Goal: Transaction & Acquisition: Purchase product/service

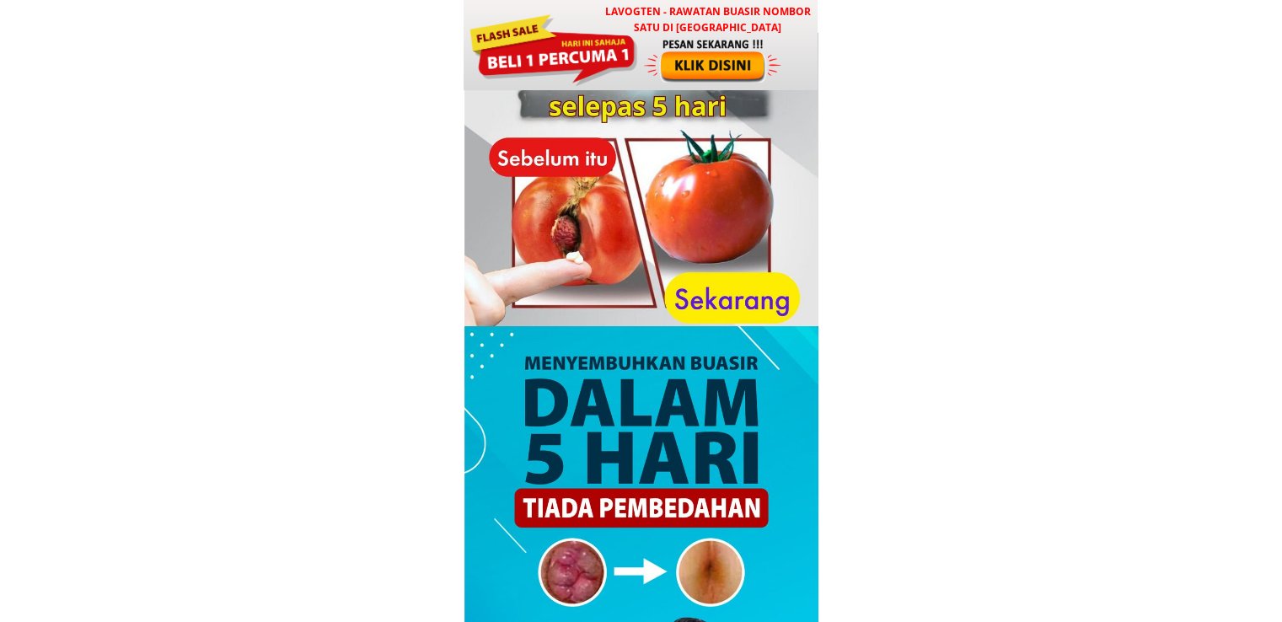
click at [641, 26] on h3 "LAVOGTEN - Rawatan Buasir Nombor Satu di [GEOGRAPHIC_DATA]" at bounding box center [708, 19] width 222 height 32
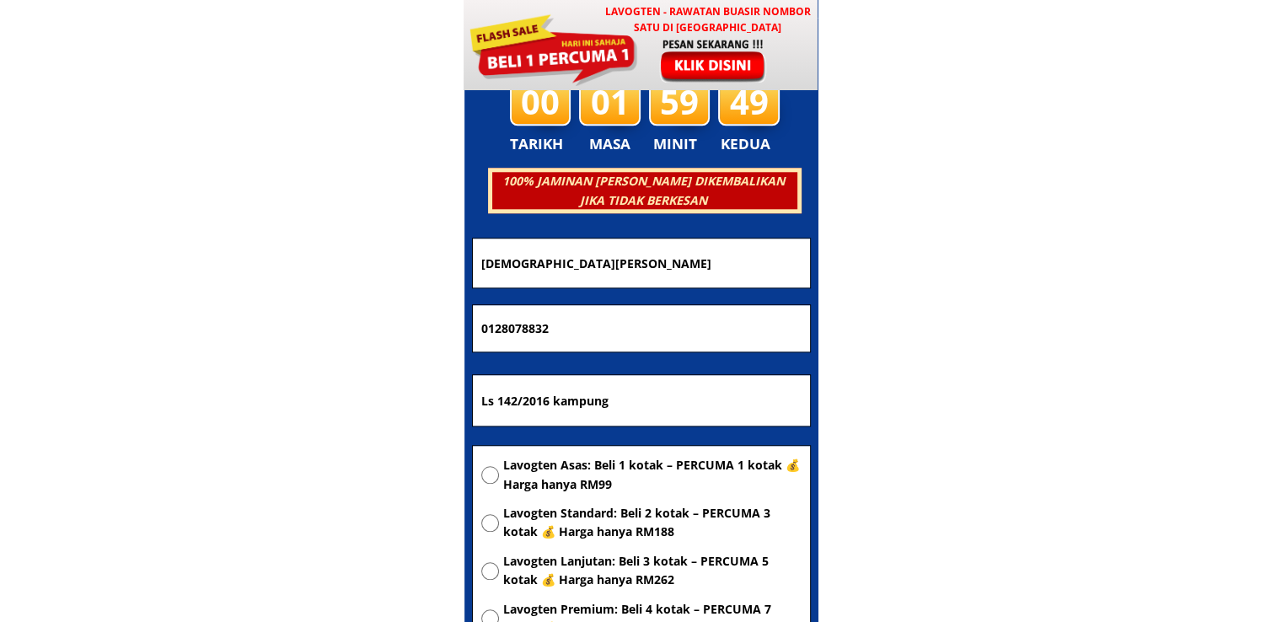
scroll to position [8129, 0]
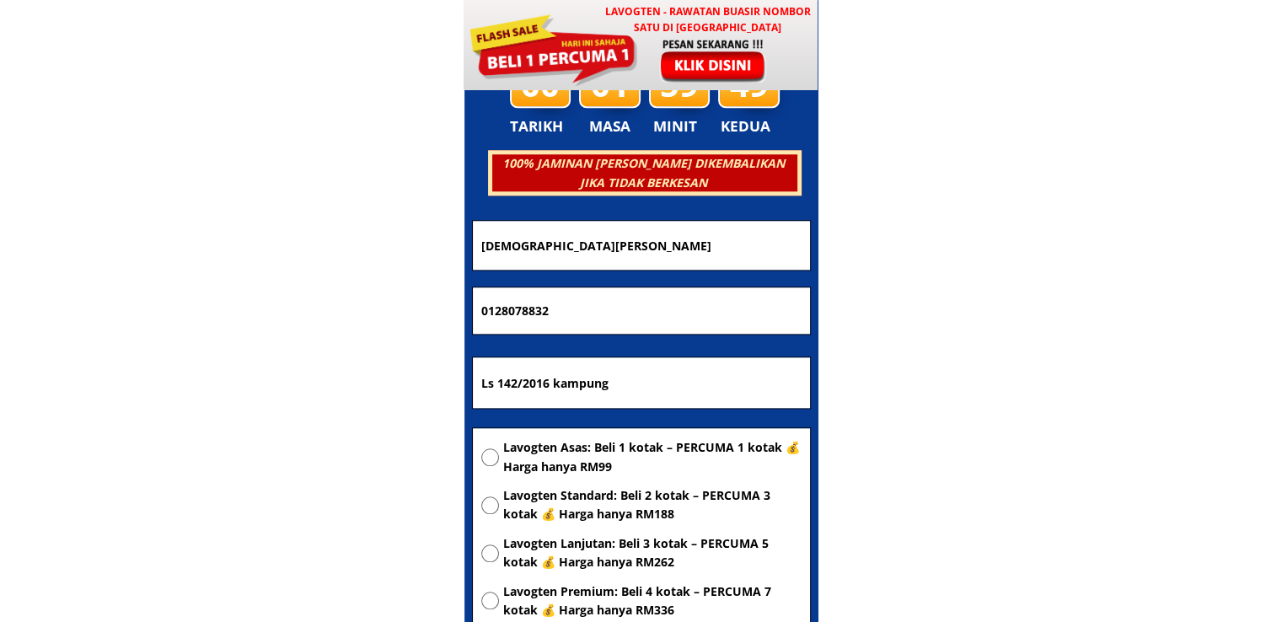
drag, startPoint x: 596, startPoint y: 392, endPoint x: 257, endPoint y: 395, distance: 338.9
click at [258, 395] on body "LAVOGTEN - Rawatan Buasir Nombor Satu di [GEOGRAPHIC_DATA] Dengarkan pengalaman…" at bounding box center [641, 483] width 1282 height 17225
paste input "[GEOGRAPHIC_DATA]"
type input "[GEOGRAPHIC_DATA]"
drag, startPoint x: 629, startPoint y: 317, endPoint x: 148, endPoint y: 314, distance: 480.6
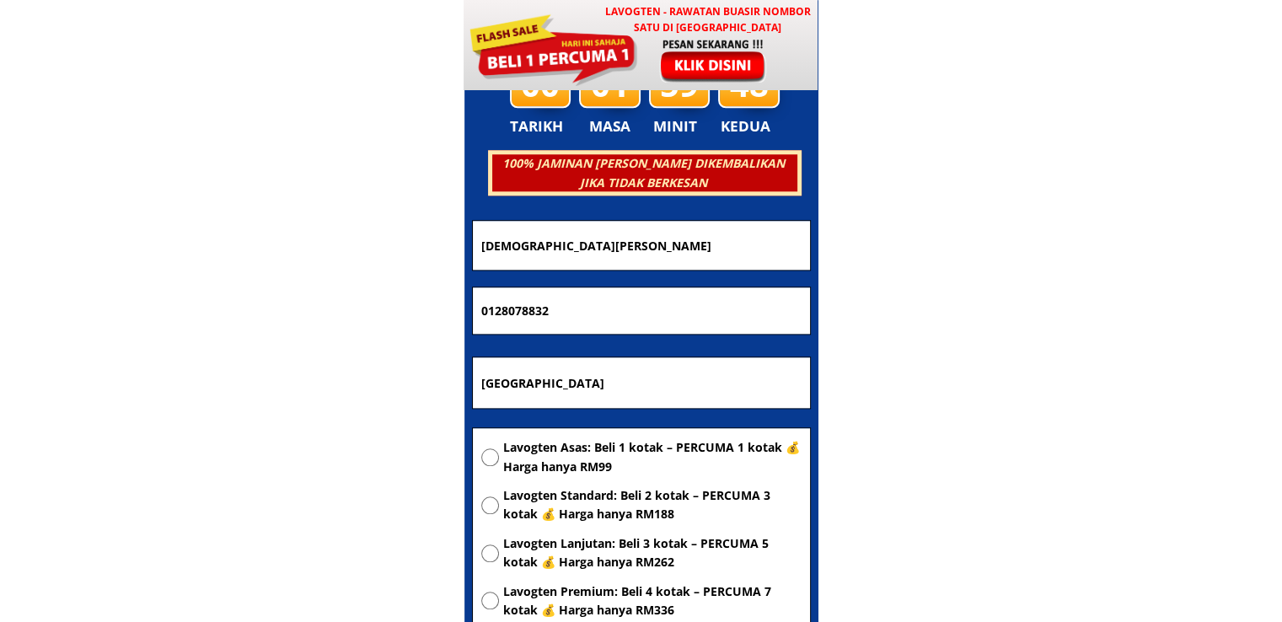
click at [148, 314] on body "LAVOGTEN - Rawatan Buasir Nombor Satu di [GEOGRAPHIC_DATA] Dengarkan pengalaman…" at bounding box center [641, 483] width 1282 height 17225
paste input "161406709"
type input "01161406709"
drag, startPoint x: 580, startPoint y: 247, endPoint x: 251, endPoint y: 253, distance: 328.9
click at [263, 253] on body "LAVOGTEN - Rawatan Buasir Nombor Satu di [GEOGRAPHIC_DATA] Dengarkan pengalaman…" at bounding box center [641, 483] width 1282 height 17225
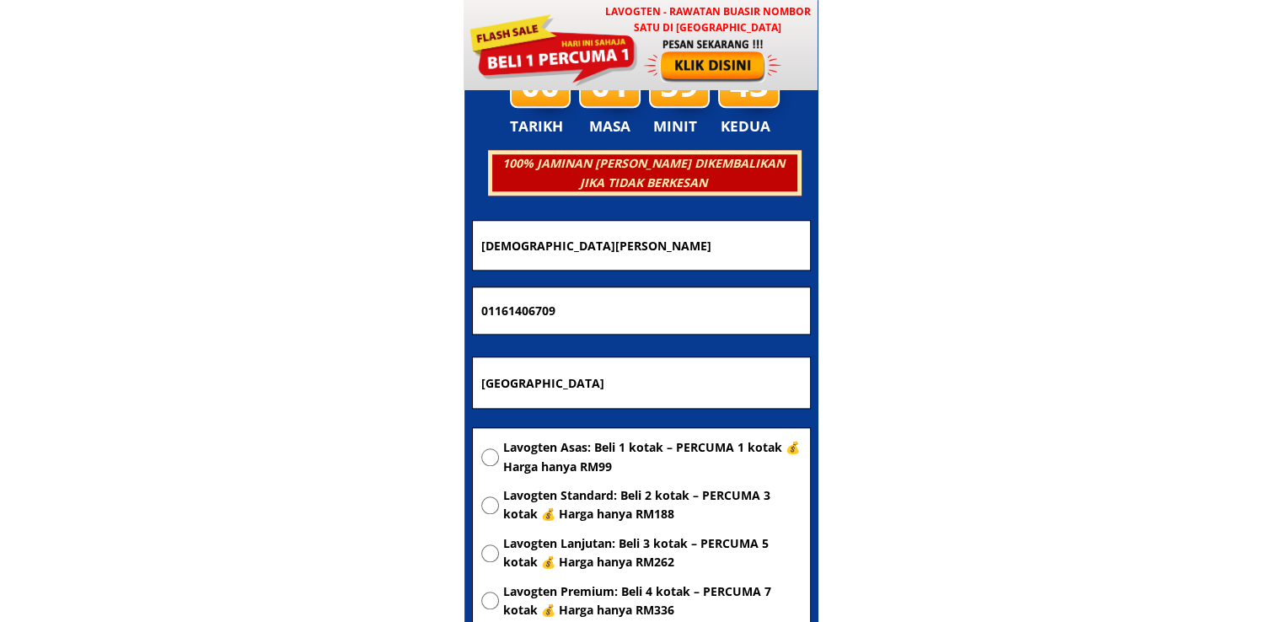
click at [685, 249] on input "[DEMOGRAPHIC_DATA][PERSON_NAME]" at bounding box center [641, 245] width 329 height 48
drag, startPoint x: 691, startPoint y: 249, endPoint x: 390, endPoint y: 248, distance: 301.0
click at [390, 248] on body "LAVOGTEN - Rawatan Buasir Nombor Satu di [GEOGRAPHIC_DATA] Dengarkan pengalaman…" at bounding box center [641, 483] width 1282 height 17225
paste input "D [PERSON_NAME]"
type input "MD [PERSON_NAME]"
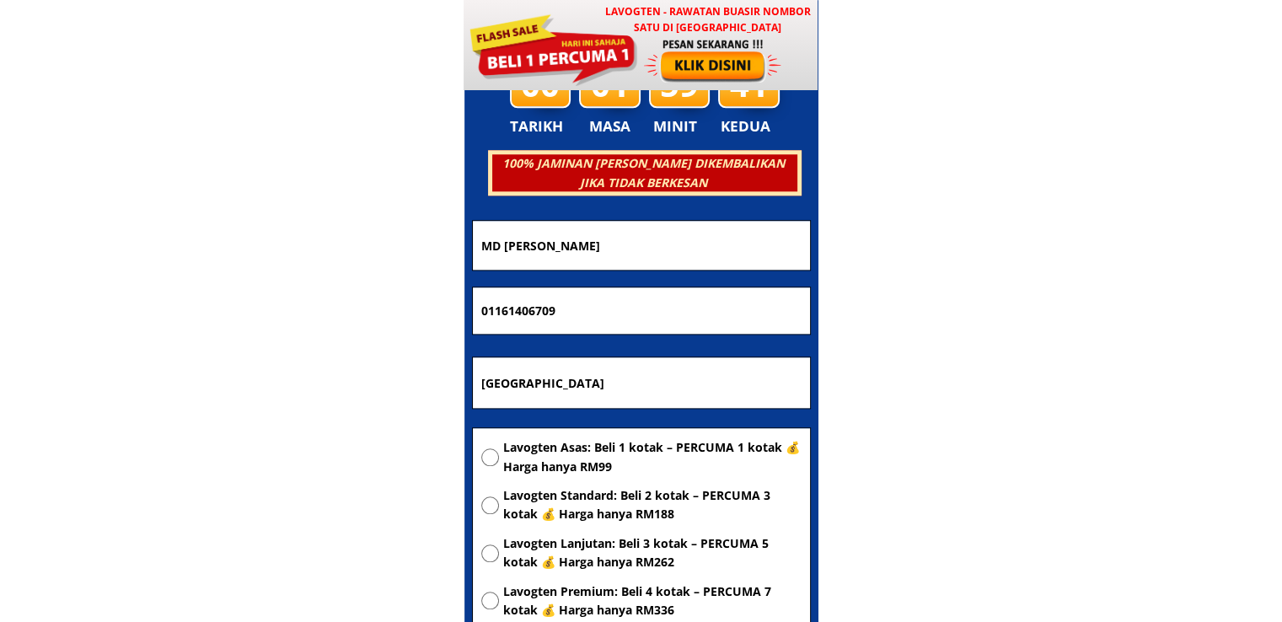
click at [554, 451] on span "Lavogten Asas: Beli 1 kotak – PERCUMA 1 kotak 💰 Harga hanya RM99" at bounding box center [652, 457] width 298 height 38
radio input "true"
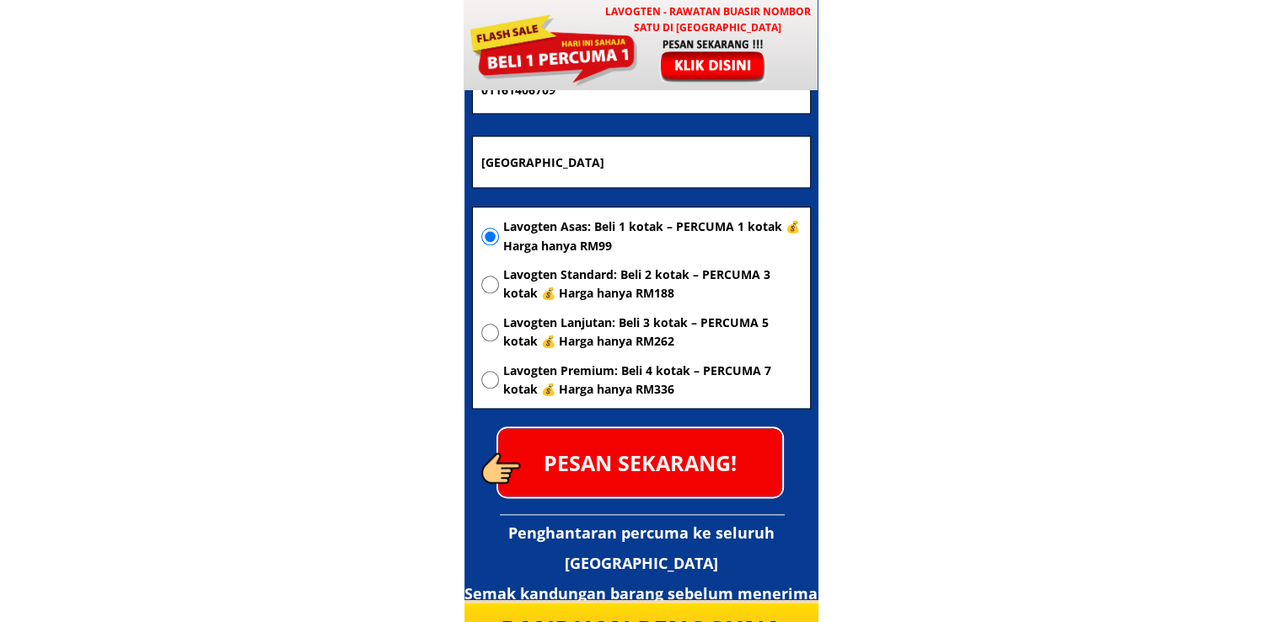
scroll to position [8382, 0]
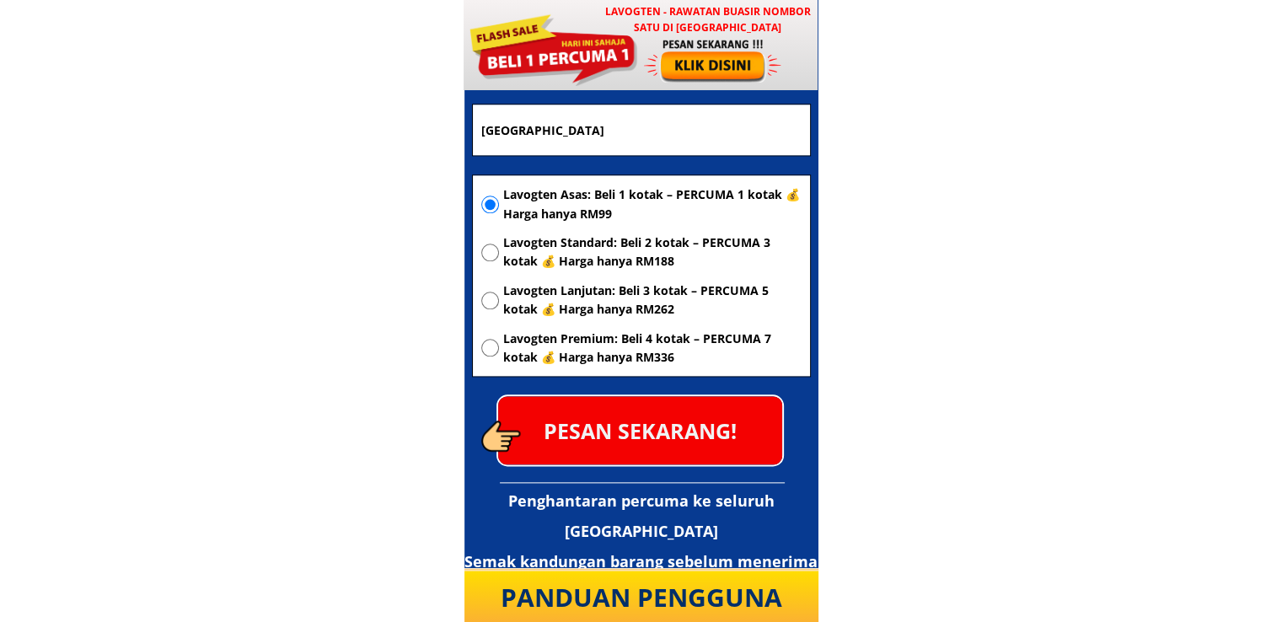
click at [658, 438] on p "PESAN SEKARANG!" at bounding box center [640, 430] width 284 height 68
